Goal: Navigation & Orientation: Understand site structure

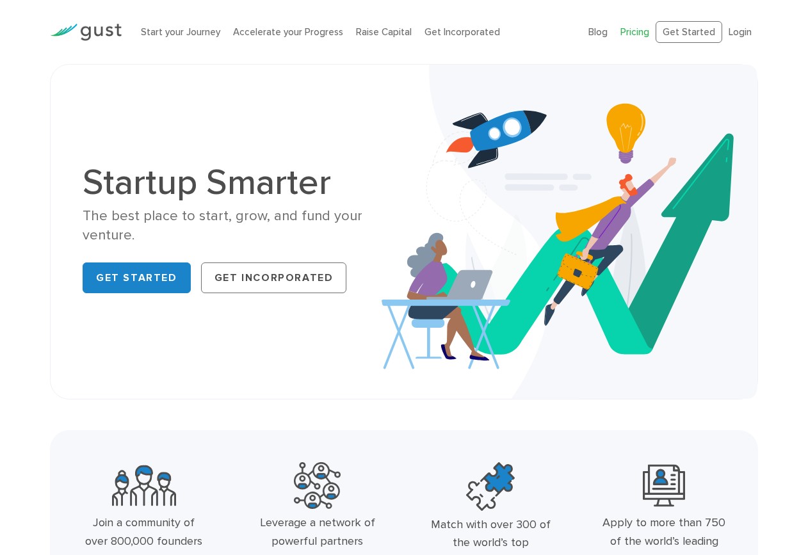
click at [635, 35] on link "Pricing" at bounding box center [635, 32] width 29 height 12
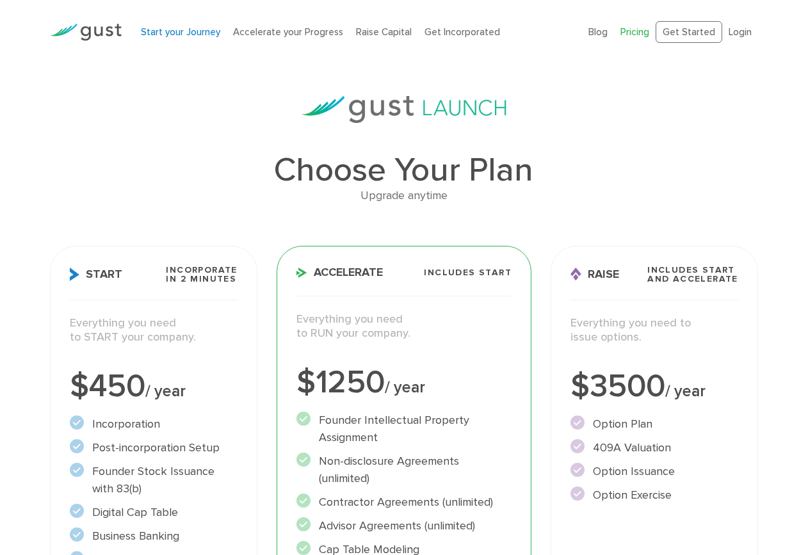
click at [168, 30] on link "Start your Journey" at bounding box center [180, 32] width 79 height 12
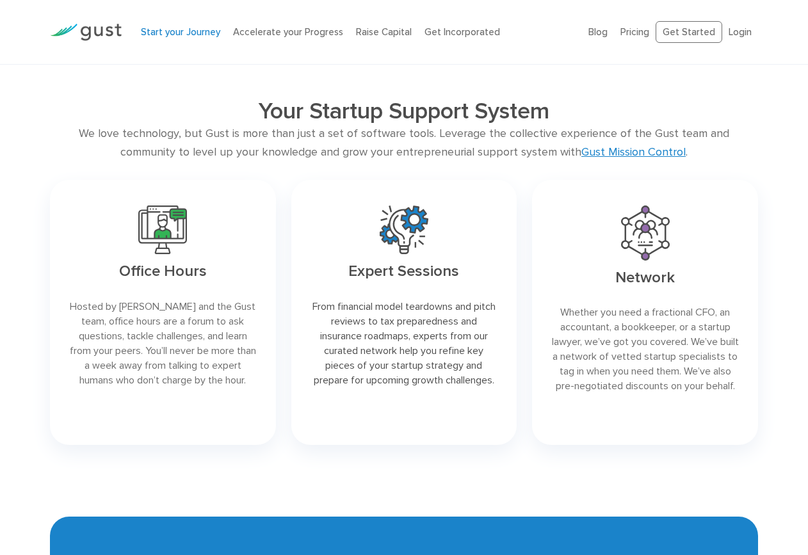
scroll to position [1162, 0]
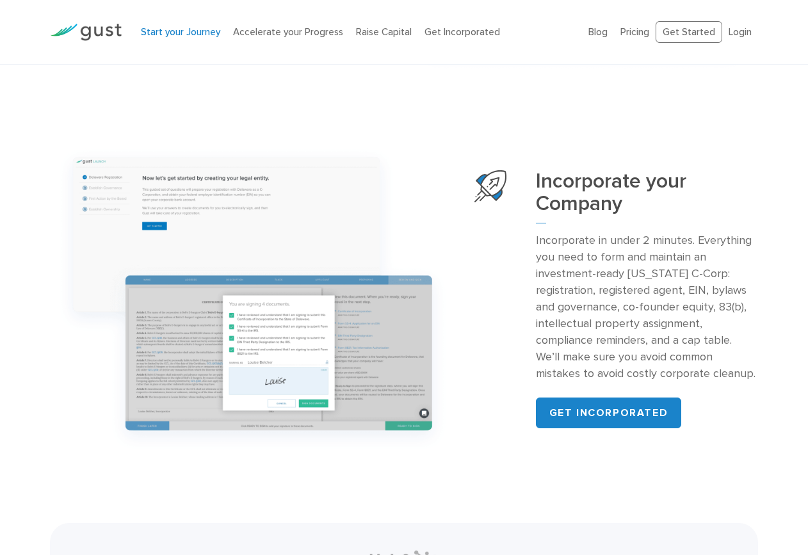
click at [302, 38] on li "Accelerate your Progress" at bounding box center [288, 32] width 110 height 15
click at [297, 33] on link "Accelerate your Progress" at bounding box center [288, 32] width 110 height 12
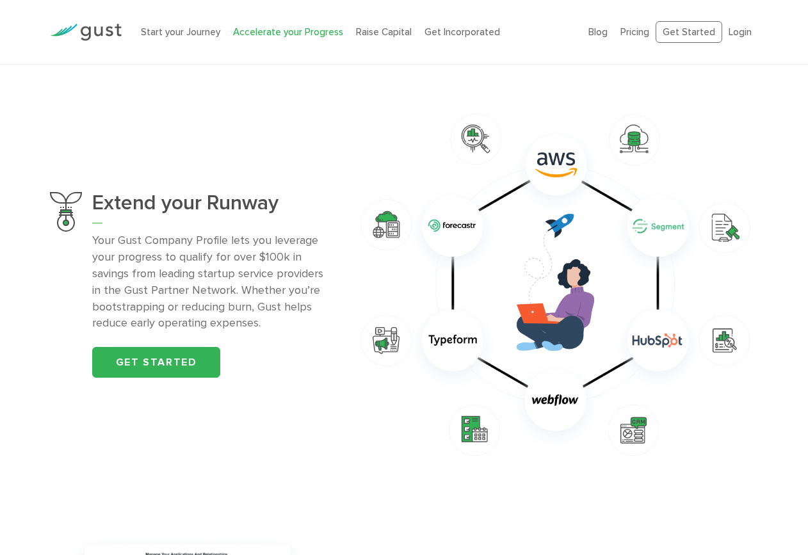
scroll to position [147, 0]
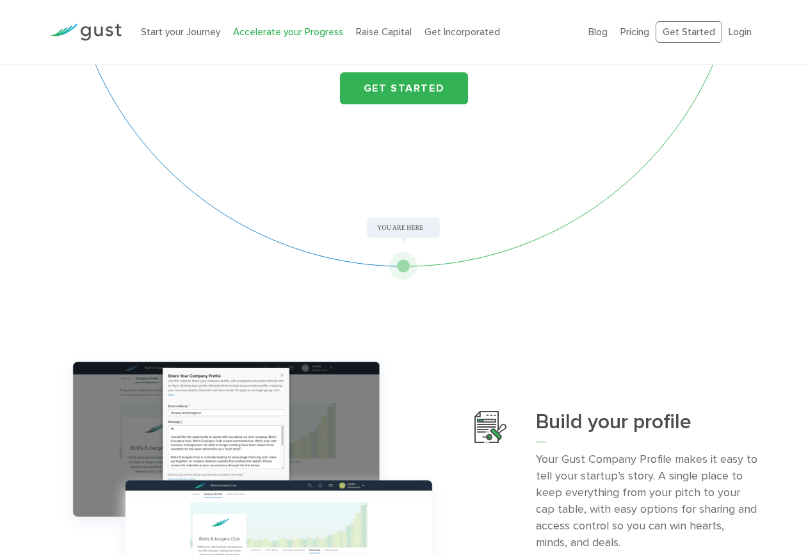
click at [370, 40] on div "Start your Journey Accelerate your Progress Raise Capital Get Incorporated" at bounding box center [355, 32] width 448 height 40
click at [371, 37] on link "Raise Capital" at bounding box center [384, 32] width 56 height 12
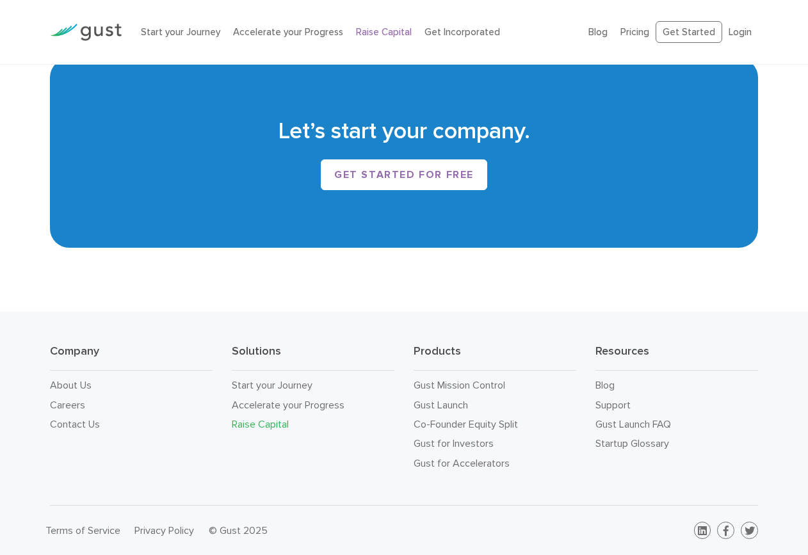
scroll to position [1378, 0]
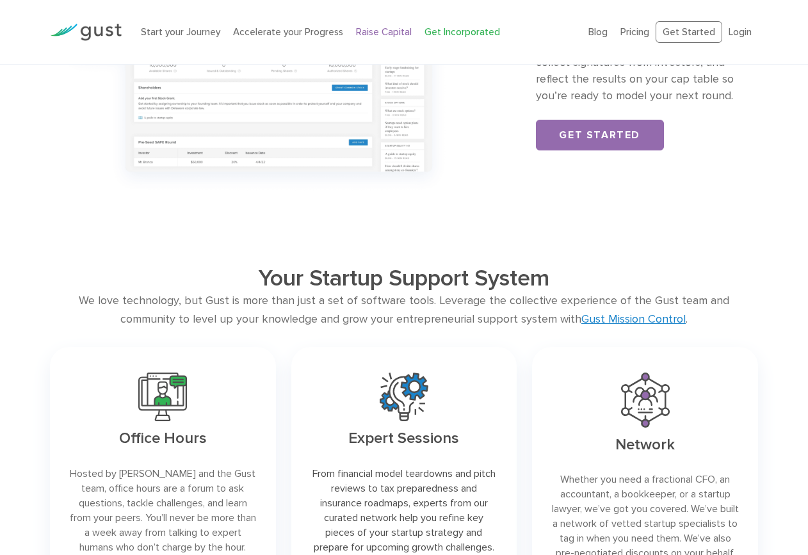
click at [441, 28] on link "Get Incorporated" at bounding box center [463, 32] width 76 height 12
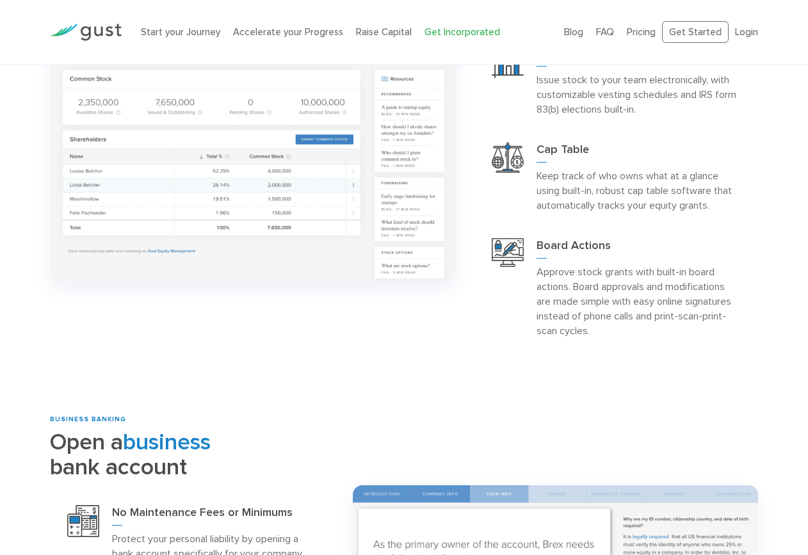
scroll to position [1335, 0]
